Goal: Task Accomplishment & Management: Manage account settings

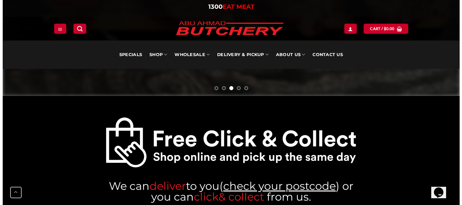
scroll to position [68, 0]
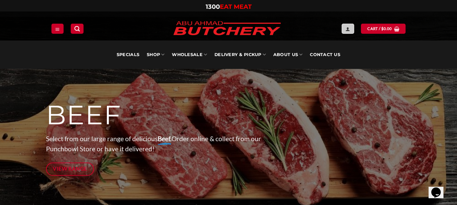
click at [347, 26] on icon "Login" at bounding box center [348, 28] width 5 height 5
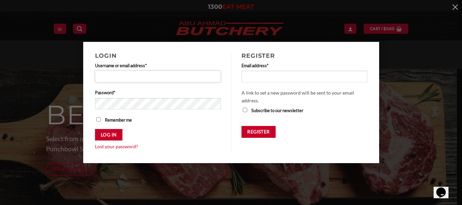
click at [128, 75] on input "Username or email address * Required" at bounding box center [158, 77] width 126 height 12
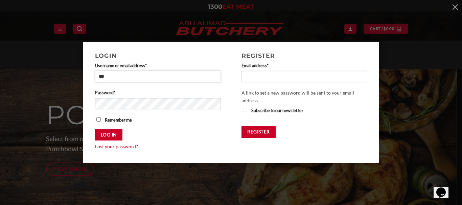
type input "**********"
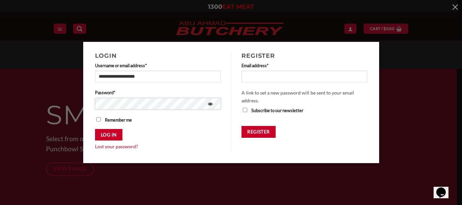
click at [95, 129] on button "Log in" at bounding box center [108, 135] width 27 height 12
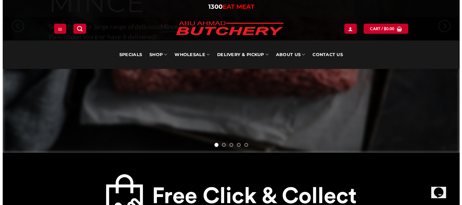
scroll to position [169, 0]
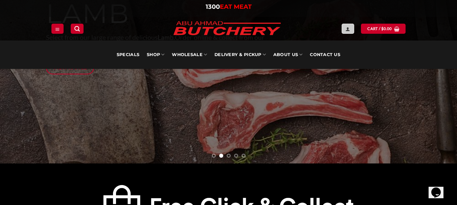
click at [349, 26] on icon "Login" at bounding box center [348, 28] width 5 height 5
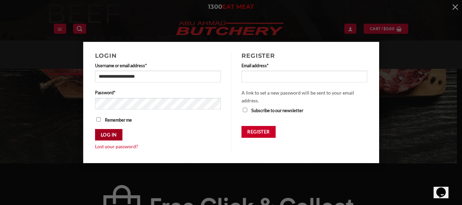
click at [108, 132] on button "Log in" at bounding box center [108, 135] width 27 height 12
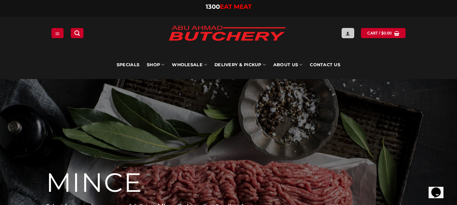
click at [348, 33] on icon "Login" at bounding box center [348, 33] width 5 height 5
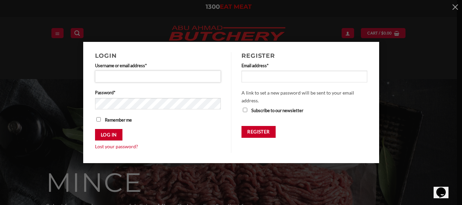
click at [131, 72] on input "Username or email address * Required" at bounding box center [158, 77] width 126 height 12
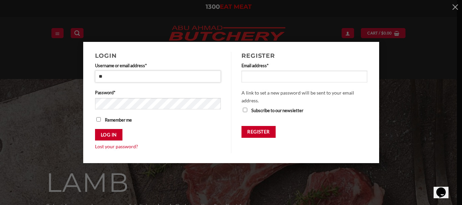
type input "**********"
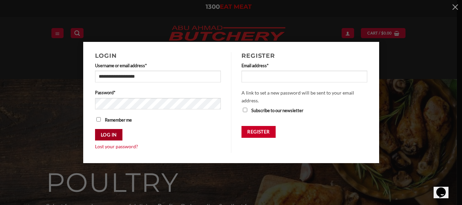
click at [116, 134] on button "Log in" at bounding box center [108, 135] width 27 height 12
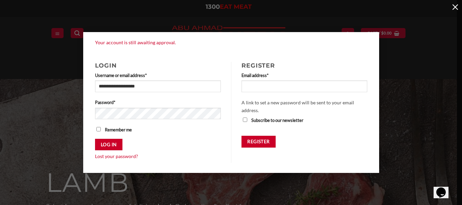
click at [456, 8] on button "button" at bounding box center [456, 7] width 14 height 14
